Goal: Find specific page/section: Find specific page/section

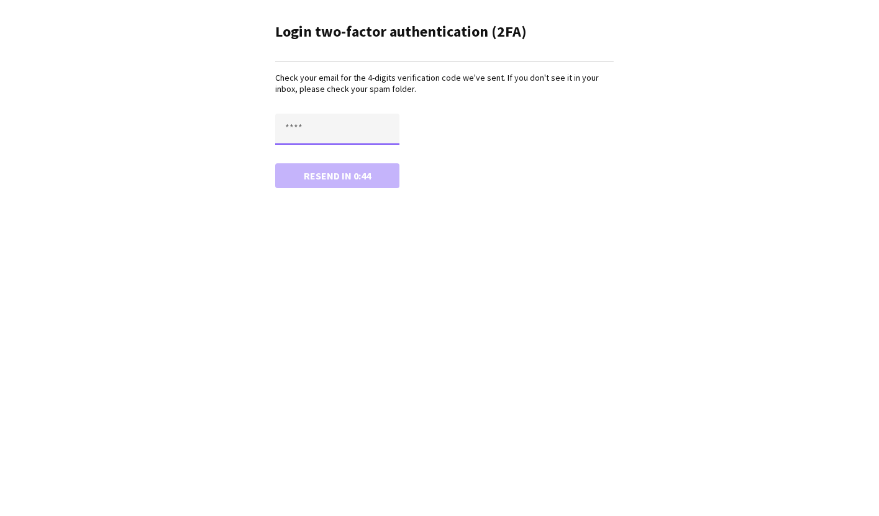
click at [348, 130] on input "text" at bounding box center [337, 129] width 124 height 31
type input "****"
click at [275, 163] on button "Confirm" at bounding box center [337, 175] width 124 height 25
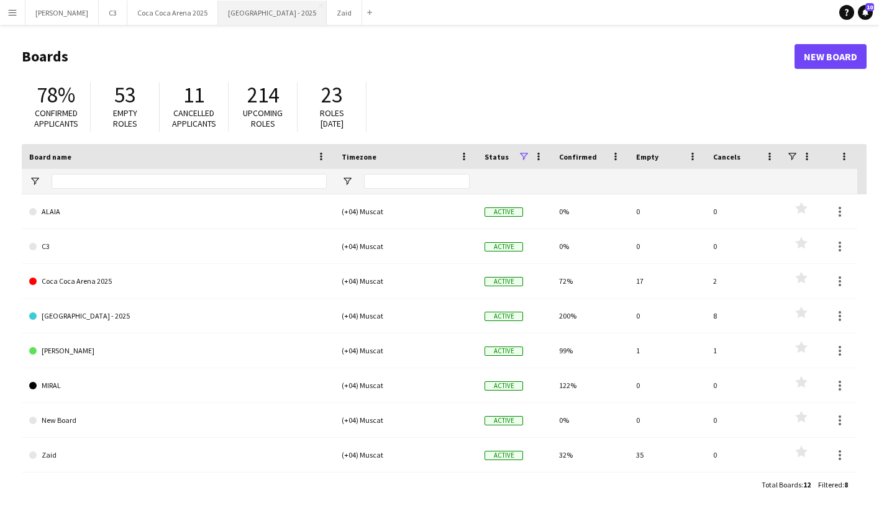
click at [234, 14] on button "[GEOGRAPHIC_DATA] - 2025 Close" at bounding box center [272, 13] width 109 height 24
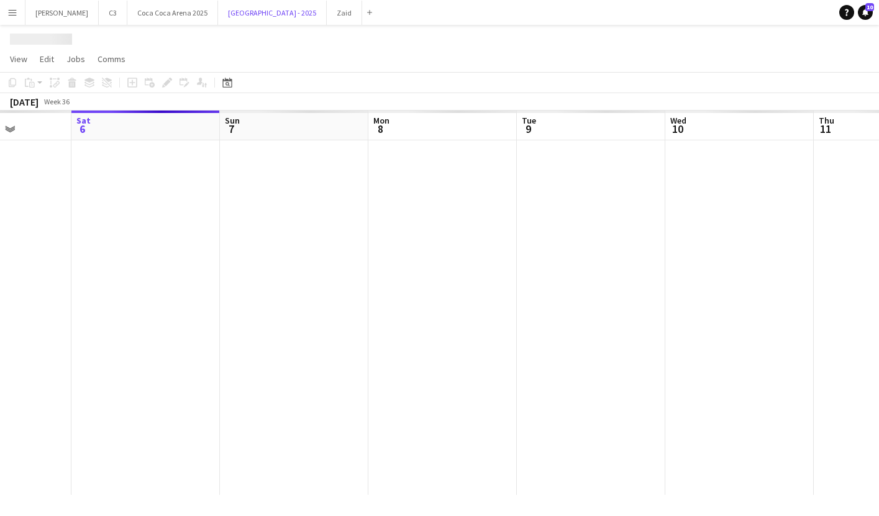
scroll to position [0, 327]
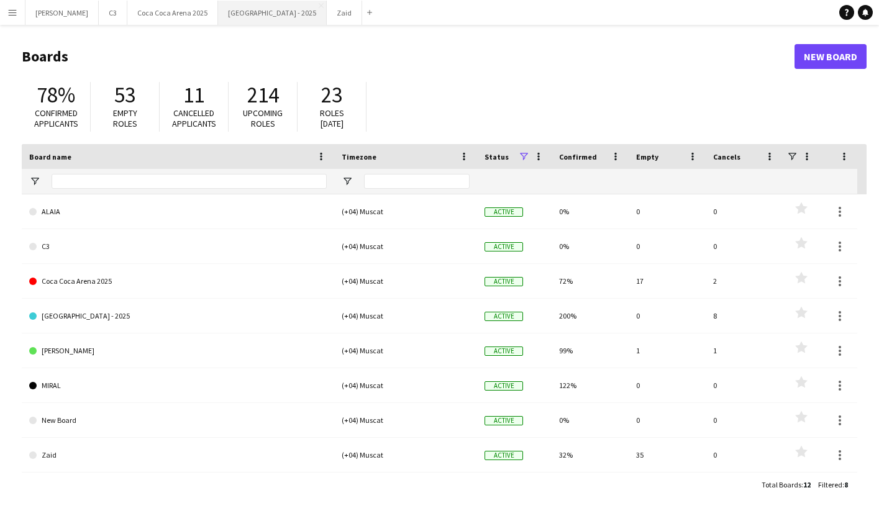
click at [218, 19] on button "Etihad Arena - 2025 Close" at bounding box center [272, 13] width 109 height 24
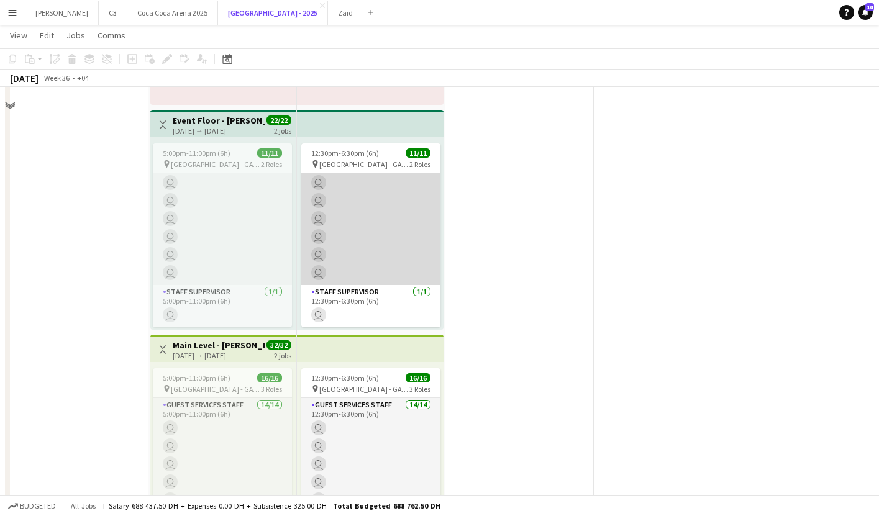
scroll to position [822, 0]
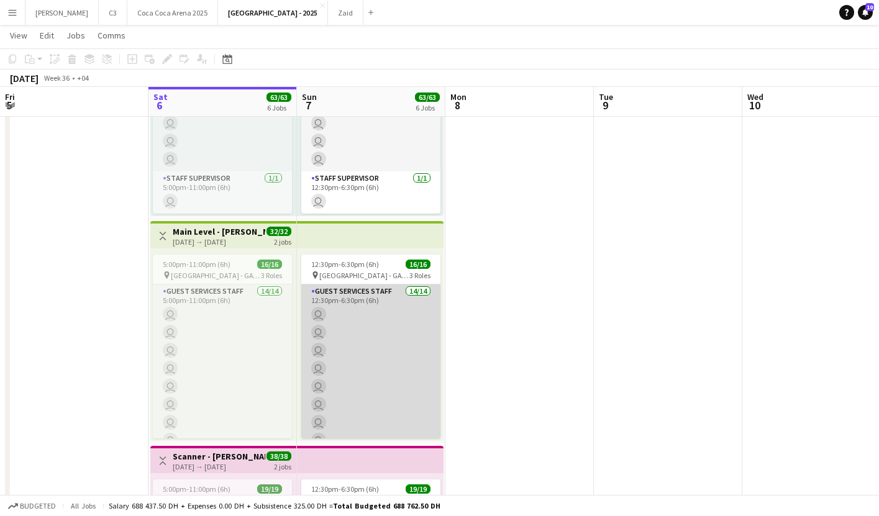
click at [396, 355] on app-card-role "Guest Services Staff 14/14 12:30pm-6:30pm (6h) user user user user user user us…" at bounding box center [370, 423] width 139 height 276
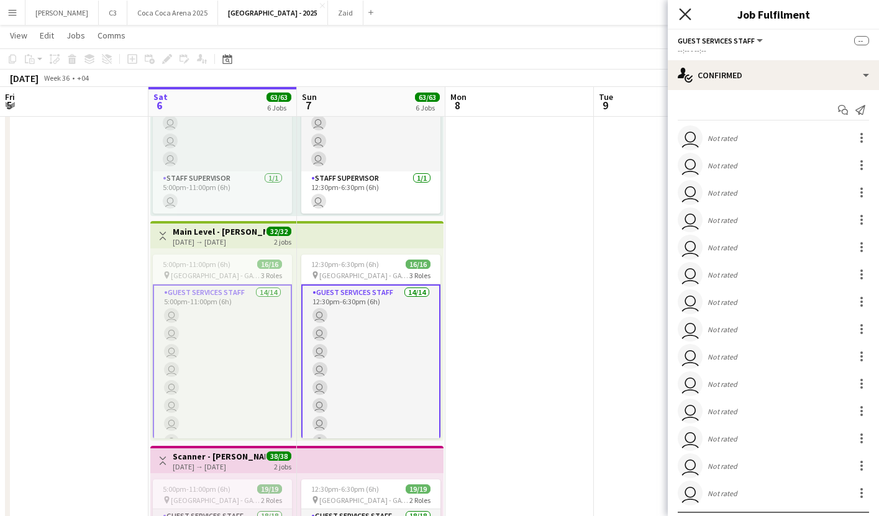
click at [684, 14] on icon at bounding box center [685, 14] width 12 height 12
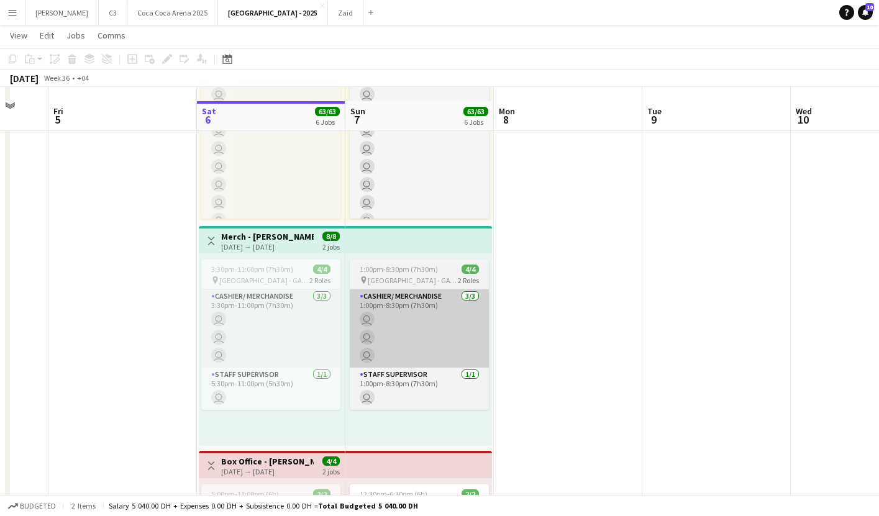
scroll to position [0, 0]
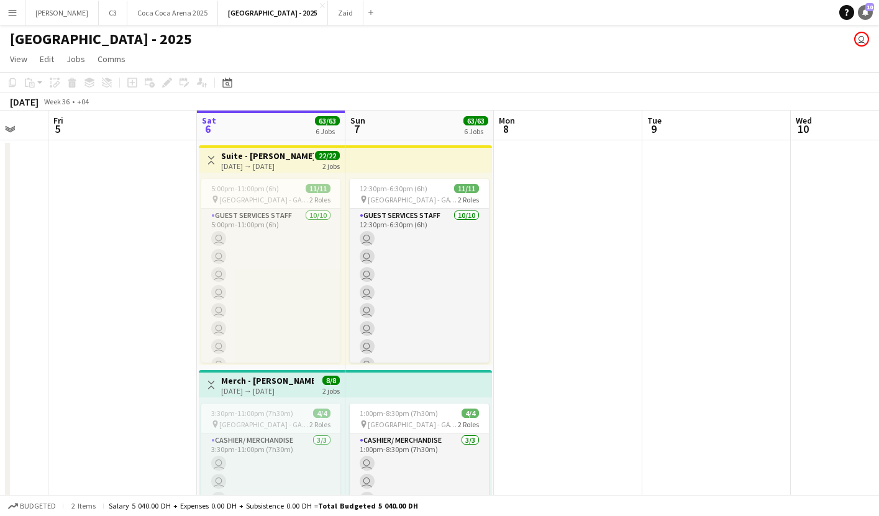
click at [866, 17] on link "Notifications 10" at bounding box center [865, 12] width 15 height 15
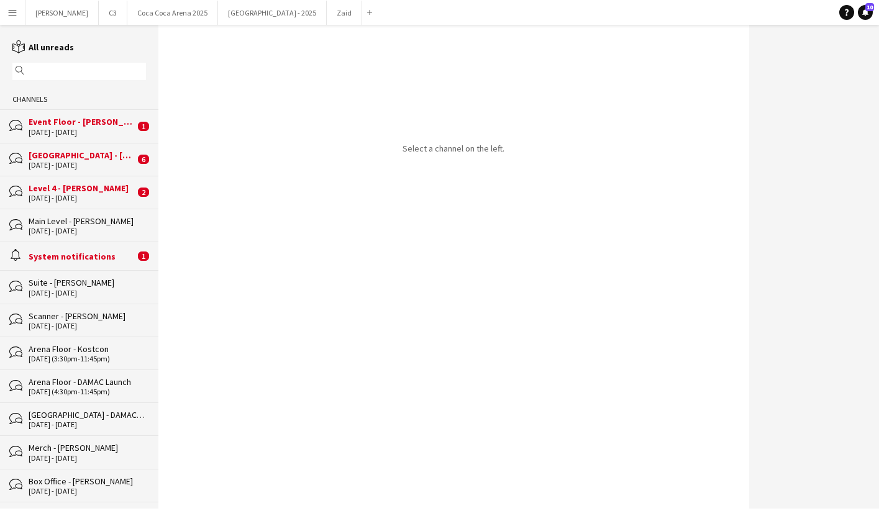
click at [92, 253] on div "System notifications" at bounding box center [82, 256] width 106 height 11
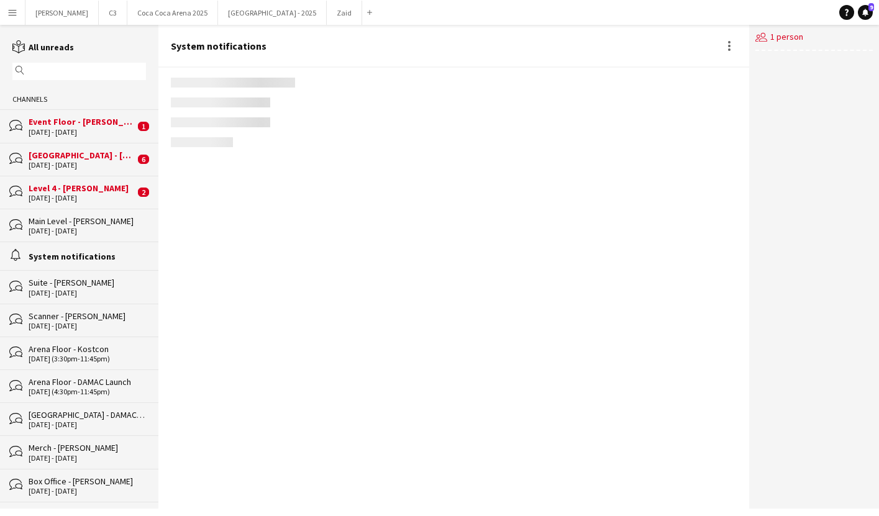
click at [87, 196] on div "7 - 8 Sep 2025" at bounding box center [82, 198] width 106 height 9
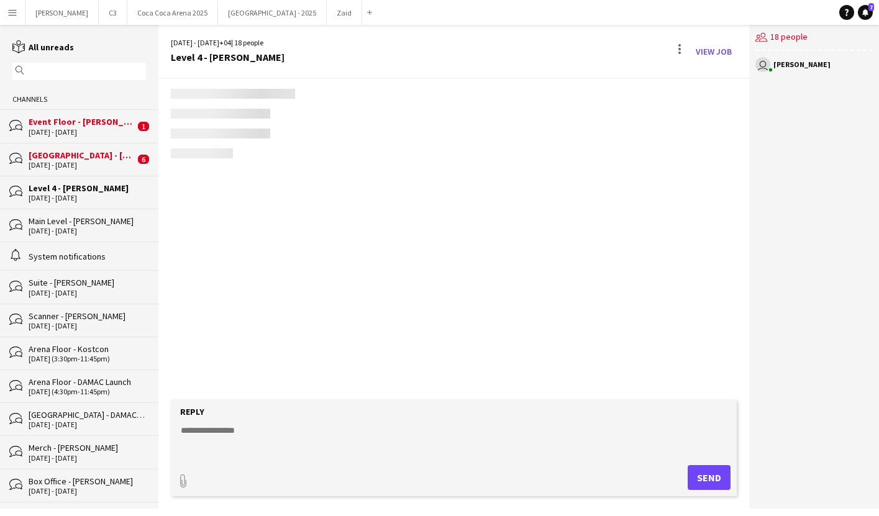
click at [87, 168] on div "7 - 8 Sep 2025" at bounding box center [82, 165] width 106 height 9
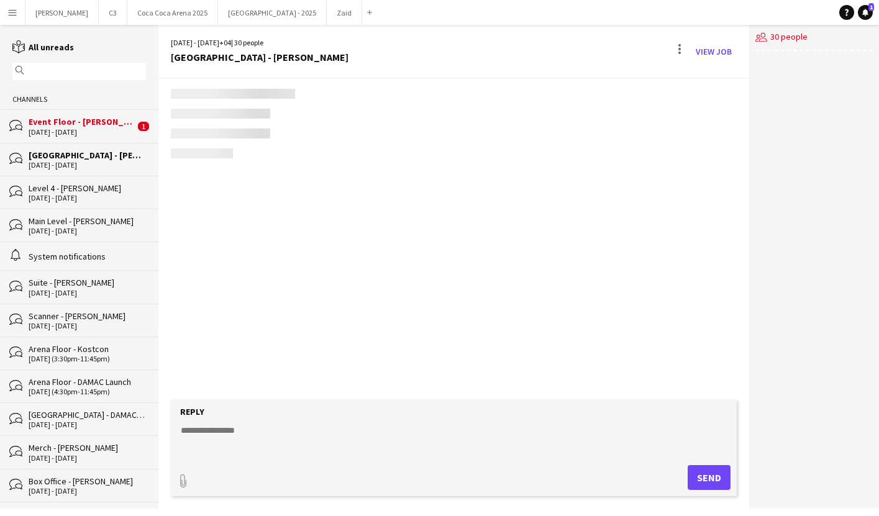
click at [88, 135] on div "6 - 7 Sep 2025" at bounding box center [82, 132] width 106 height 9
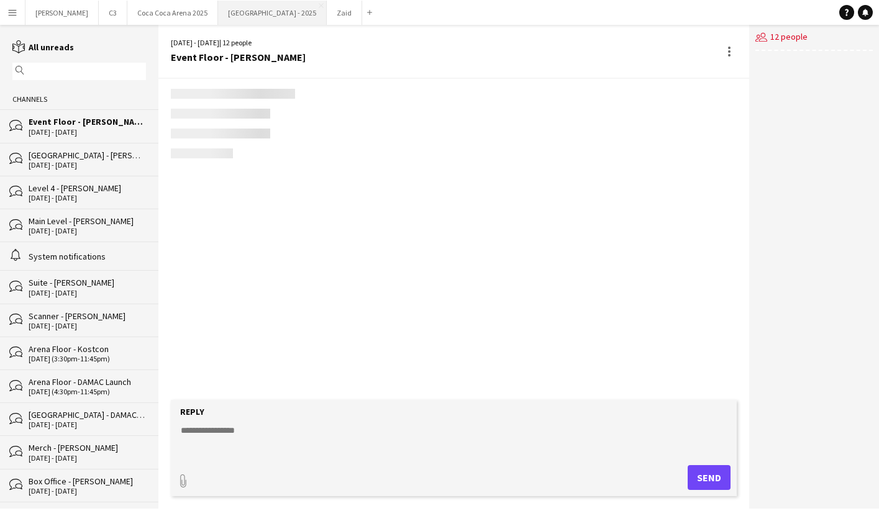
click at [218, 16] on button "[GEOGRAPHIC_DATA] - 2025 Close" at bounding box center [272, 13] width 109 height 24
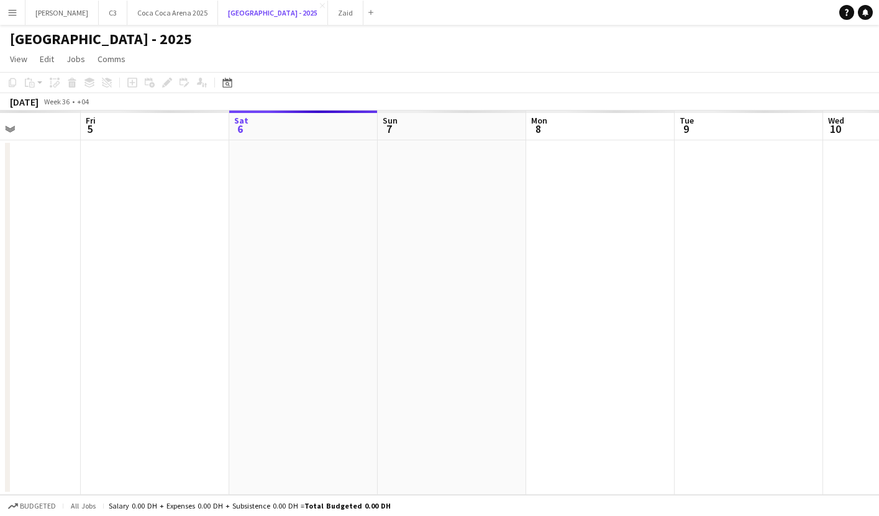
scroll to position [0, 363]
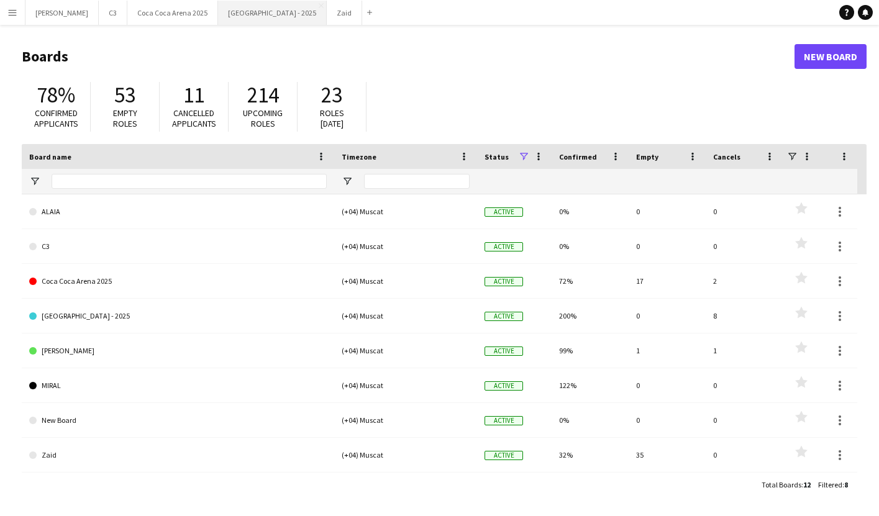
click at [218, 18] on button "Etihad Arena - 2025 Close" at bounding box center [272, 13] width 109 height 24
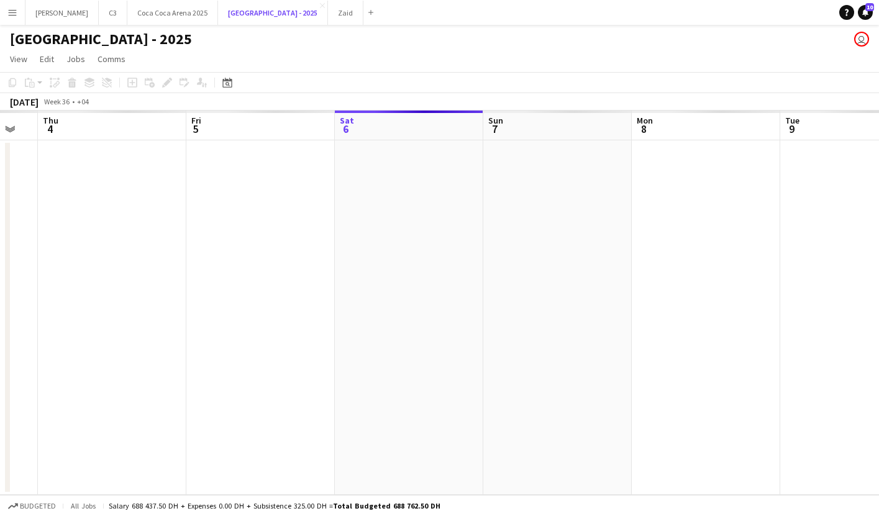
scroll to position [0, 418]
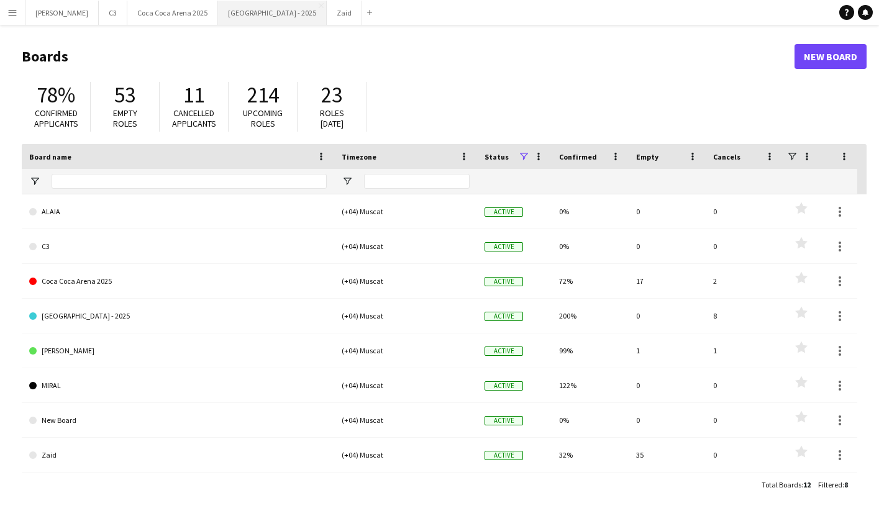
click at [218, 15] on button "[GEOGRAPHIC_DATA] - 2025 Close" at bounding box center [272, 13] width 109 height 24
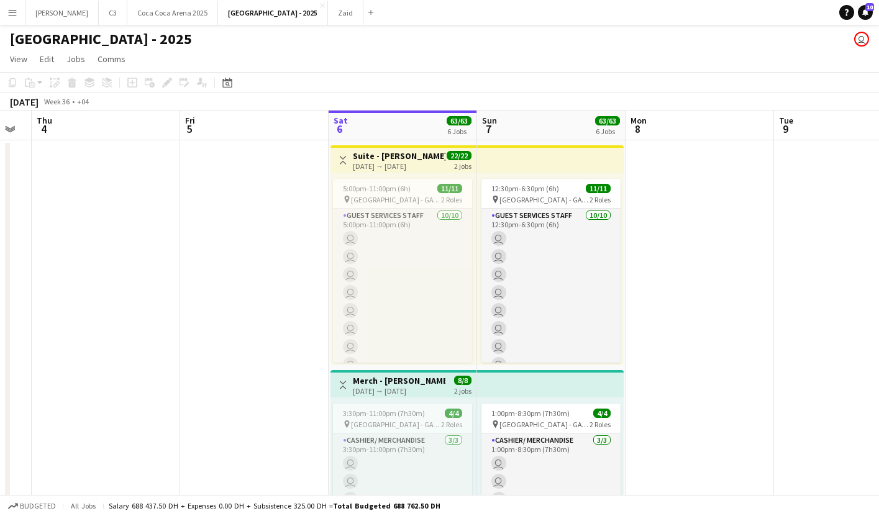
scroll to position [44, 0]
